Goal: Download file/media

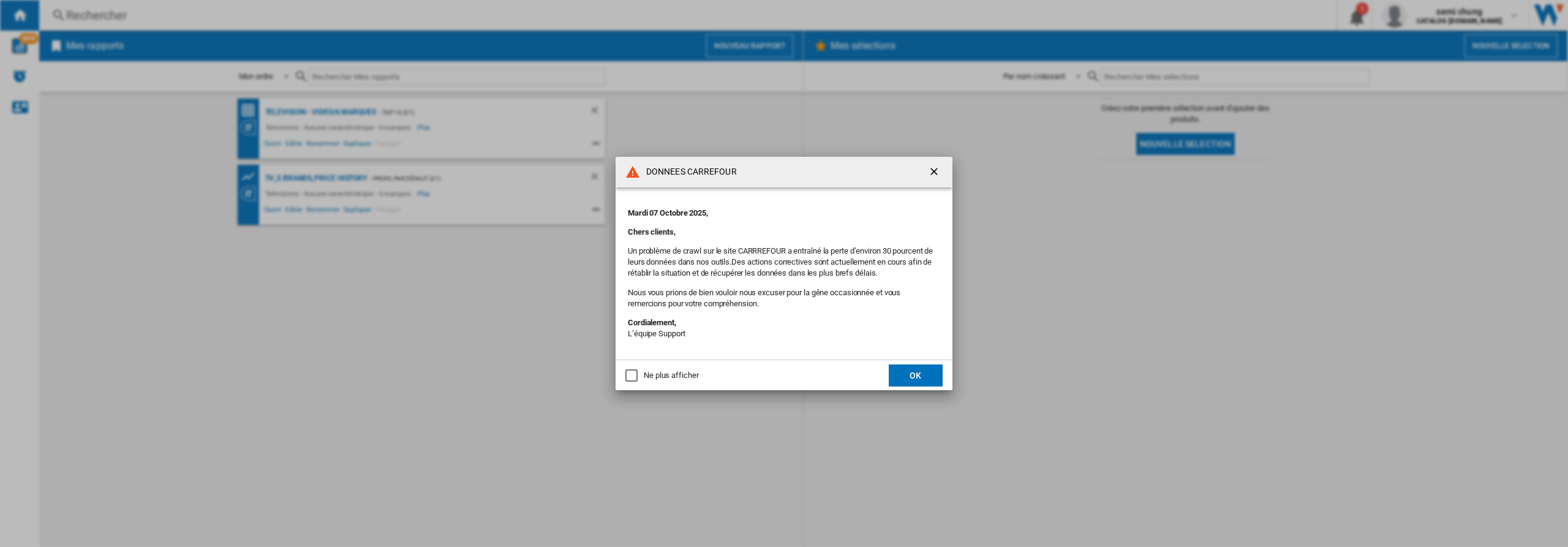
click at [924, 378] on button "OK" at bounding box center [915, 376] width 54 height 22
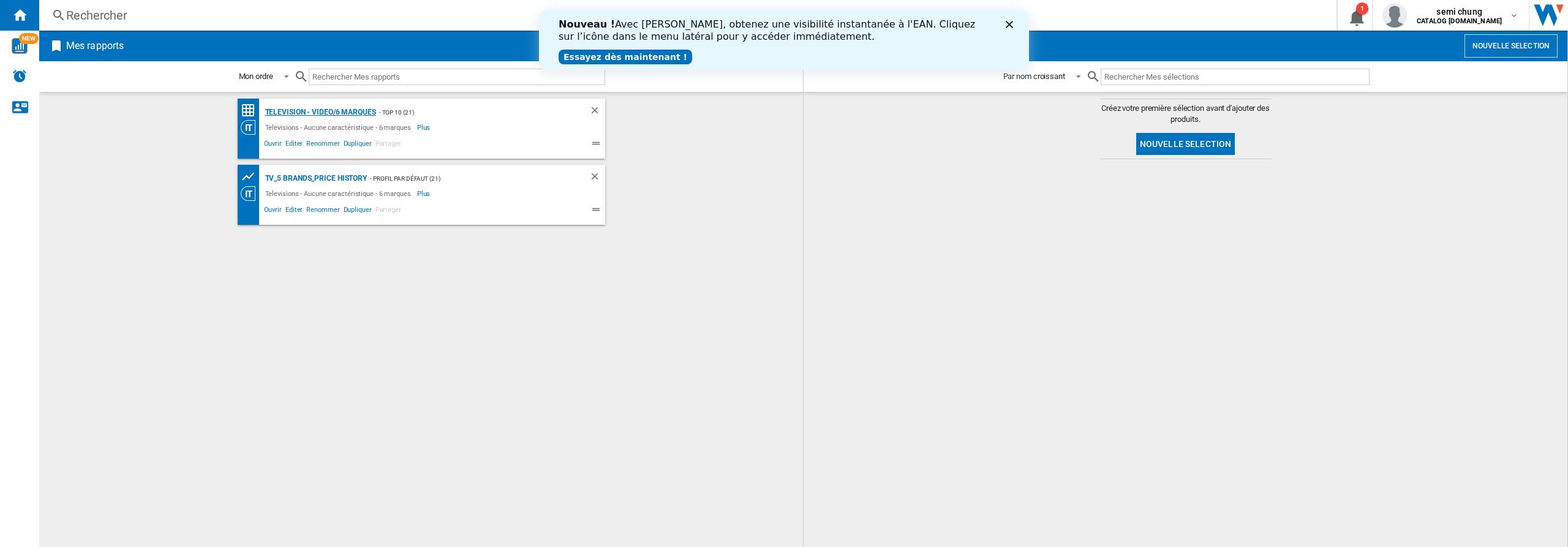
click at [296, 110] on div "Television - video/6 marques" at bounding box center [319, 112] width 114 height 15
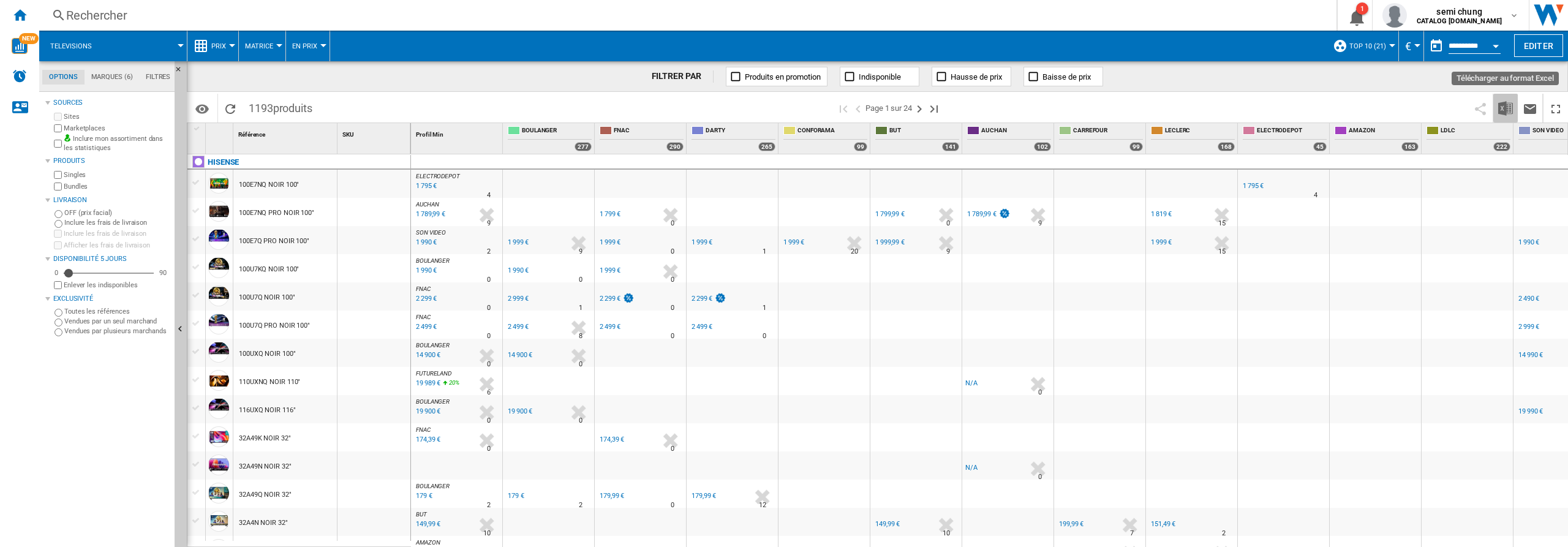
click at [1507, 107] on img "Télécharger au format Excel" at bounding box center [1505, 108] width 14 height 14
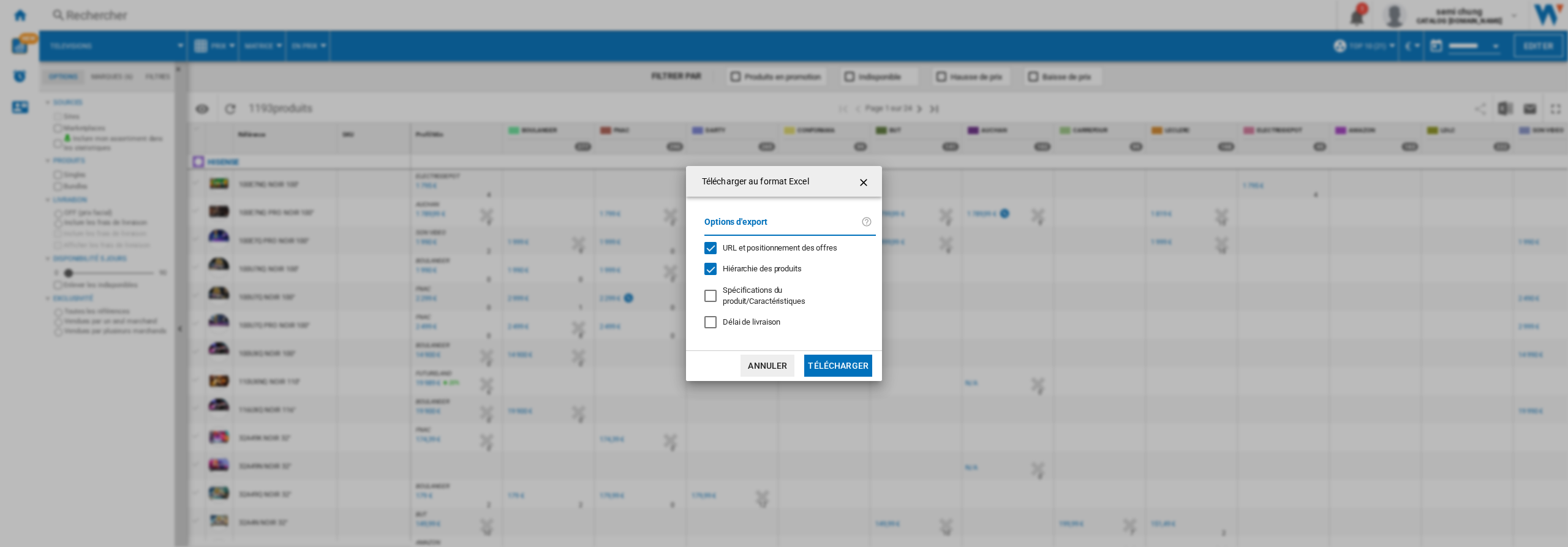
click at [707, 250] on div "URL et positionnement des offres" at bounding box center [710, 248] width 12 height 12
click at [711, 269] on div "Hiérarchie des produits" at bounding box center [710, 269] width 12 height 12
click at [836, 367] on button "Télécharger" at bounding box center [839, 366] width 68 height 22
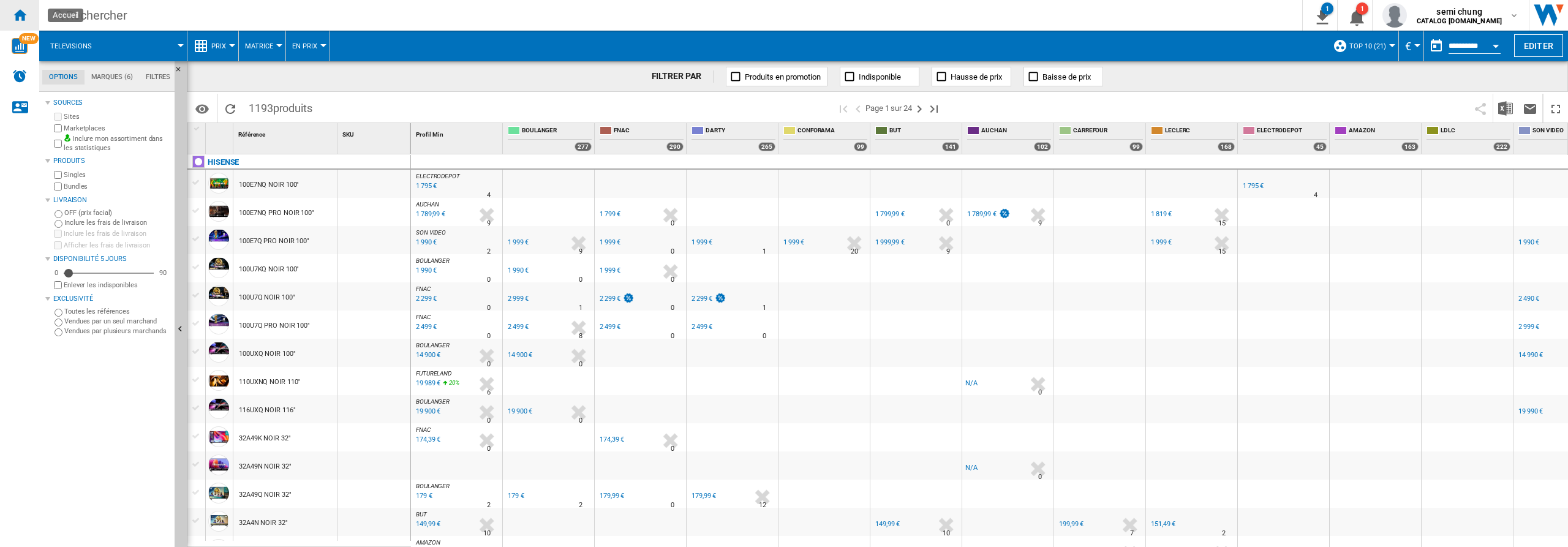
click at [20, 16] on ng-md-icon "Accueil" at bounding box center [19, 14] width 14 height 14
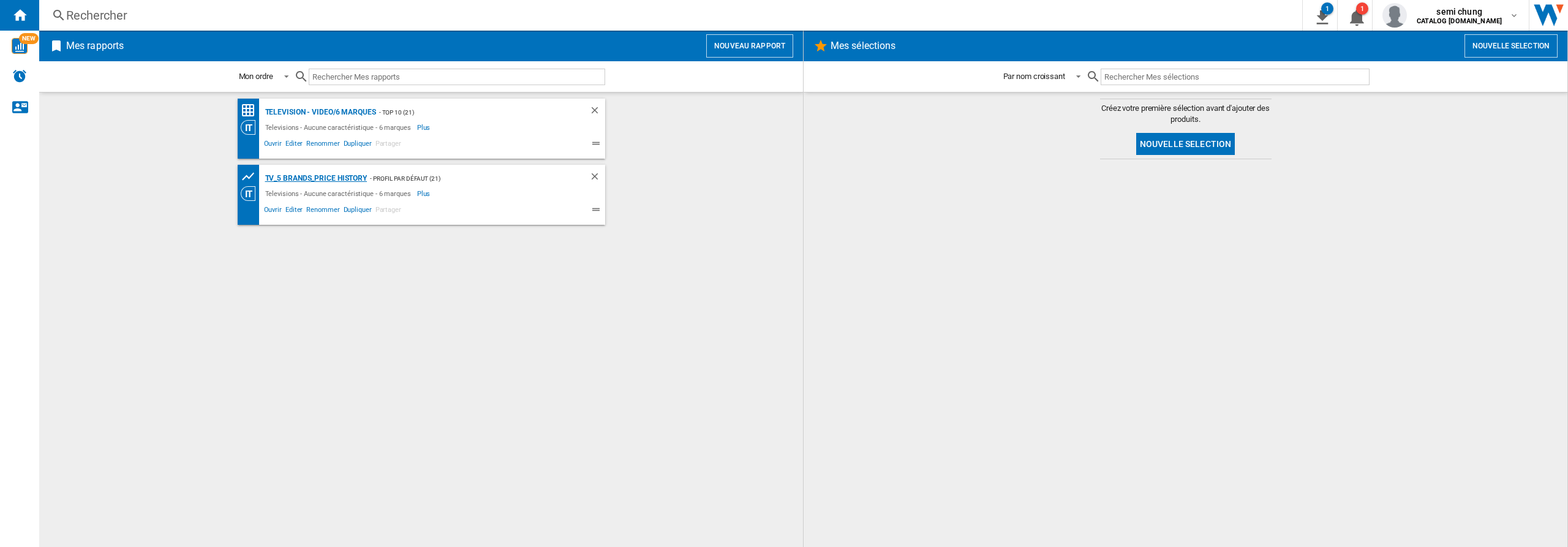
click at [321, 178] on div "TV_5 Brands_Price History" at bounding box center [315, 178] width 105 height 15
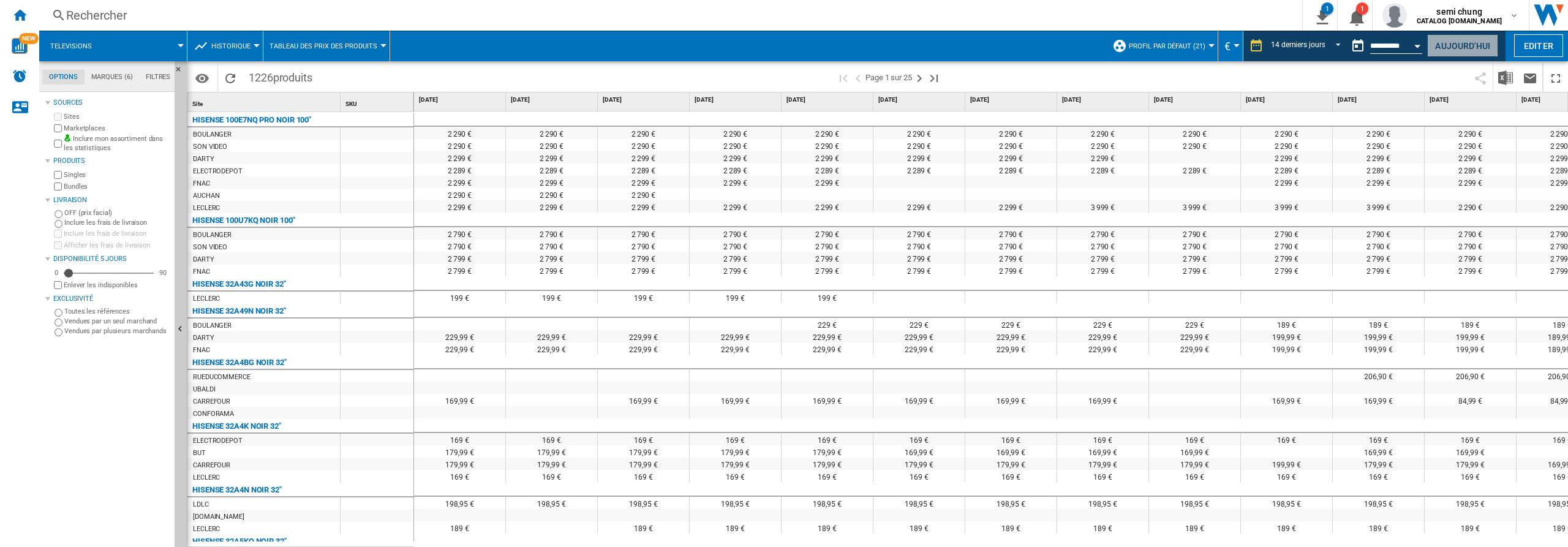
click at [1469, 42] on button "Aujourd'hui" at bounding box center [1463, 46] width 71 height 23
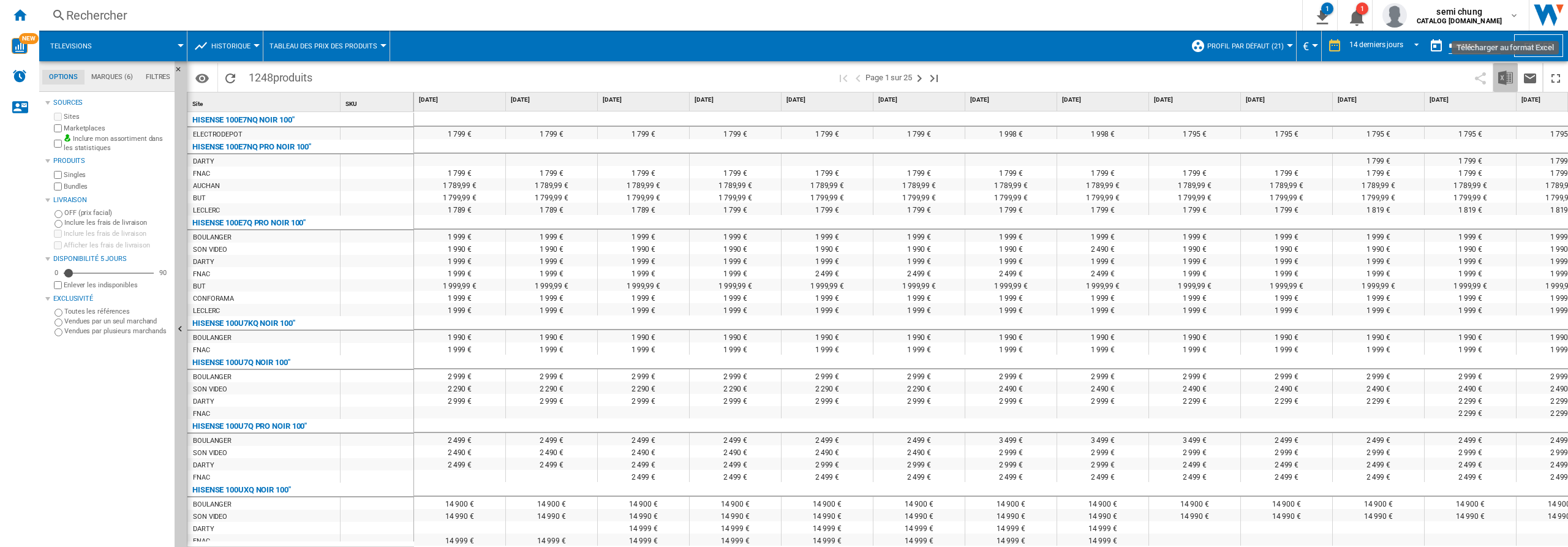
click at [1507, 78] on img "Télécharger au format Excel" at bounding box center [1505, 77] width 14 height 14
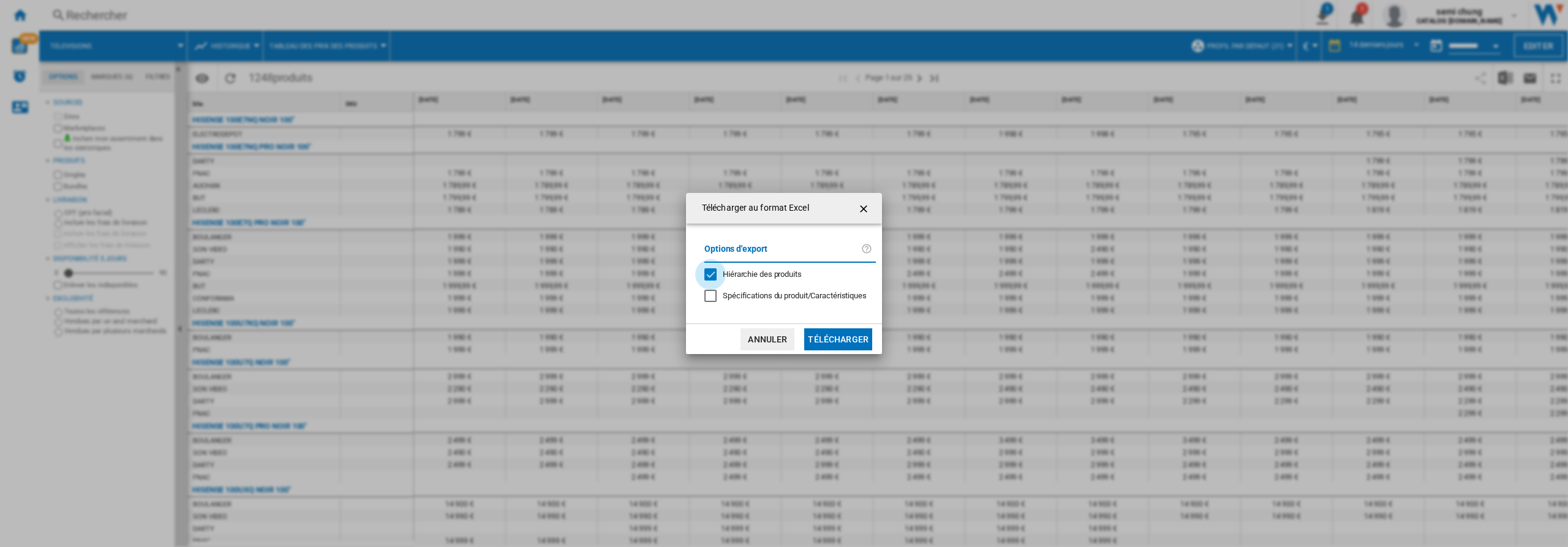
click at [710, 273] on div "Hiérarchie des produits" at bounding box center [710, 275] width 12 height 12
click at [837, 340] on button "Télécharger" at bounding box center [839, 339] width 68 height 22
